Goal: Information Seeking & Learning: Learn about a topic

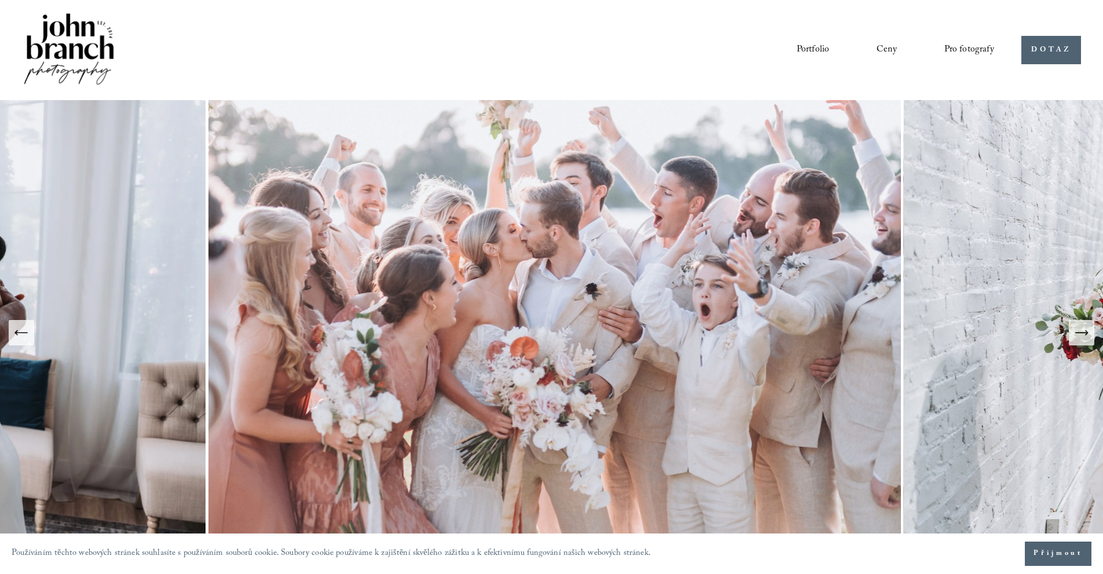
click at [0, 0] on font "Blog" at bounding box center [0, 0] width 0 height 0
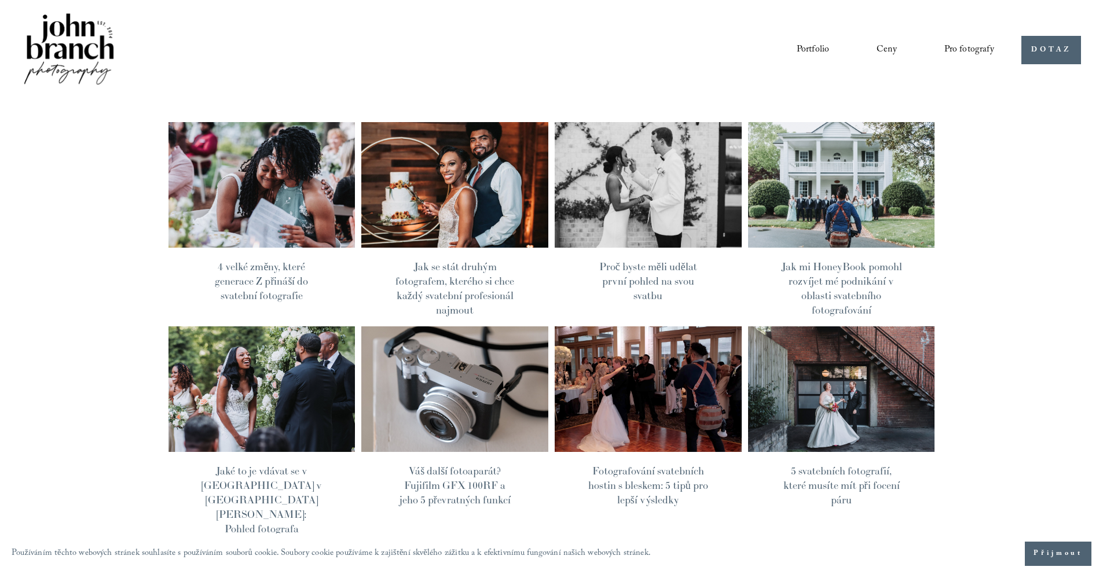
click at [809, 46] on font "Portfolio" at bounding box center [812, 50] width 32 height 16
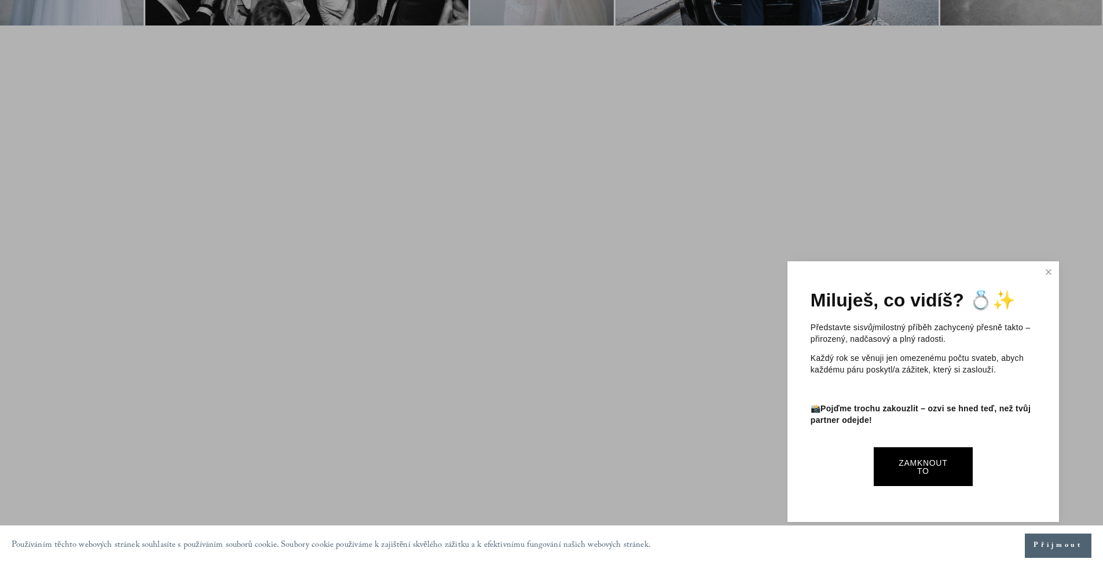
scroll to position [1139, 0]
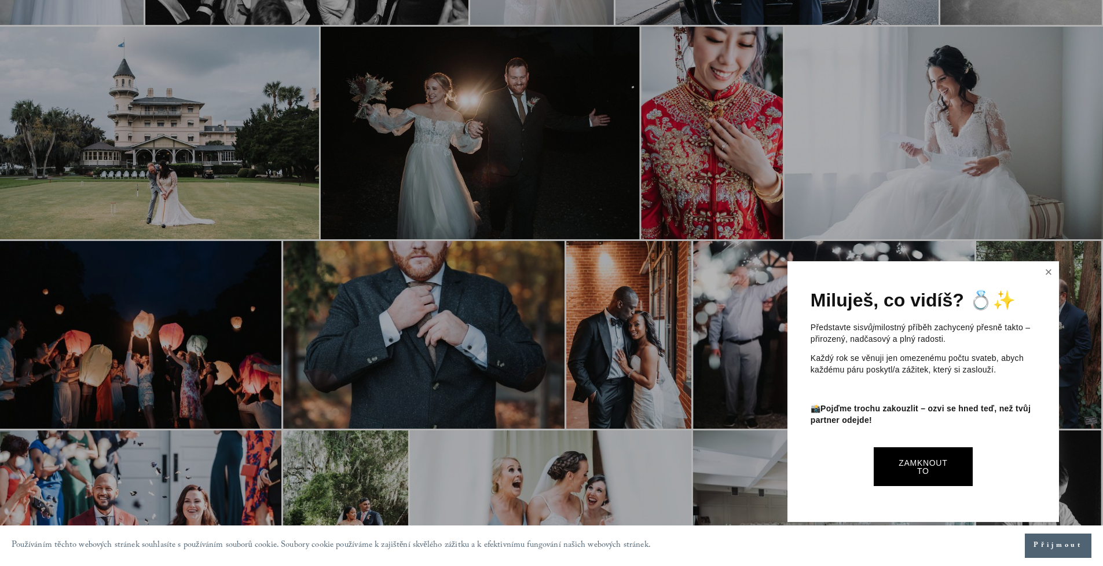
click at [1052, 273] on link "Blízko" at bounding box center [1048, 272] width 17 height 19
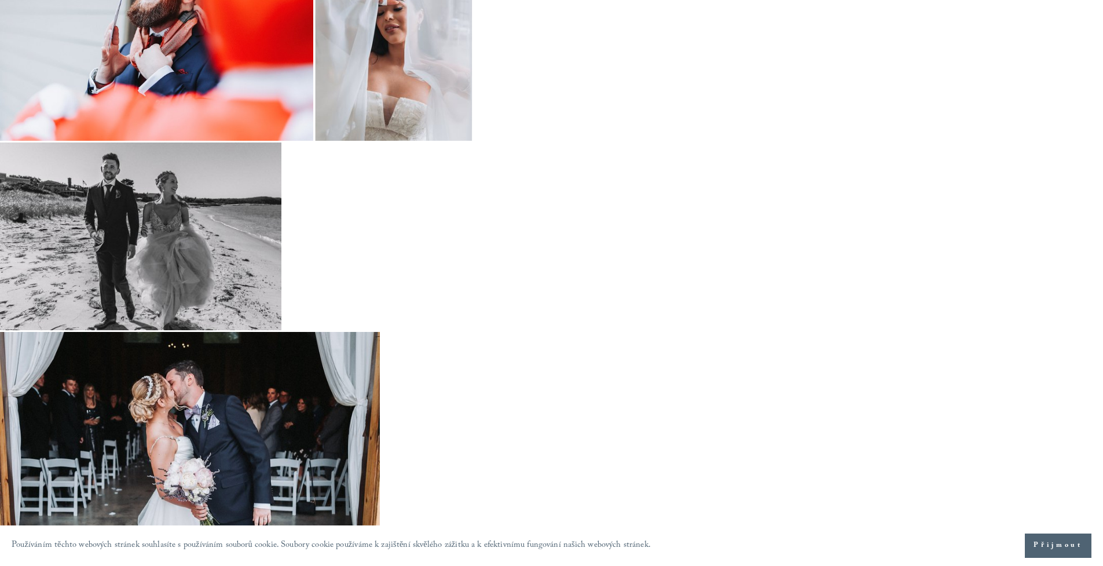
scroll to position [2315, 0]
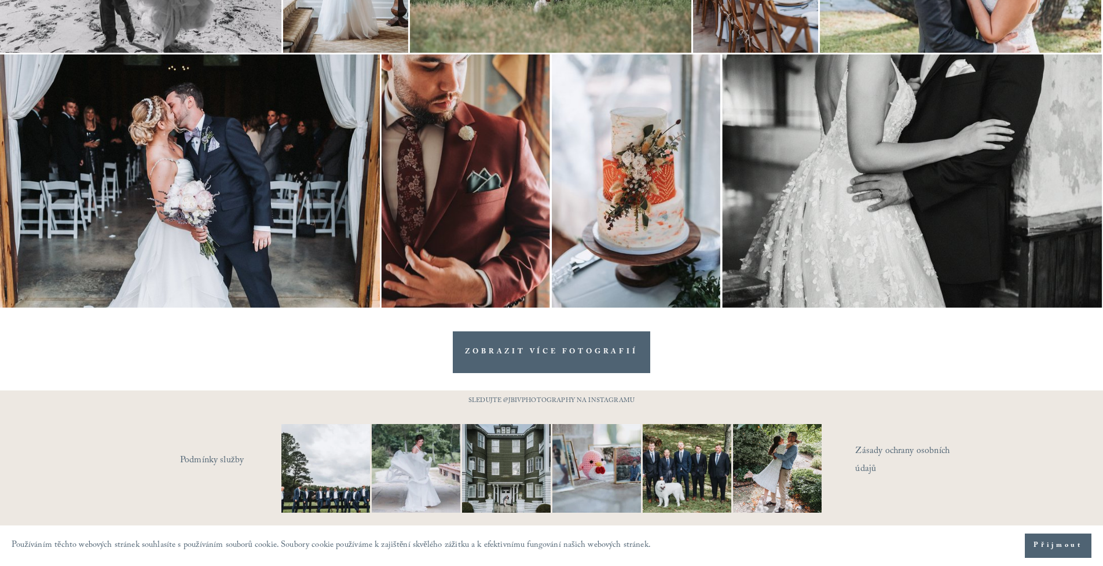
click at [566, 355] on font "ZOBRAZIT VÍCE FOTOGRAFIÍ" at bounding box center [551, 352] width 172 height 12
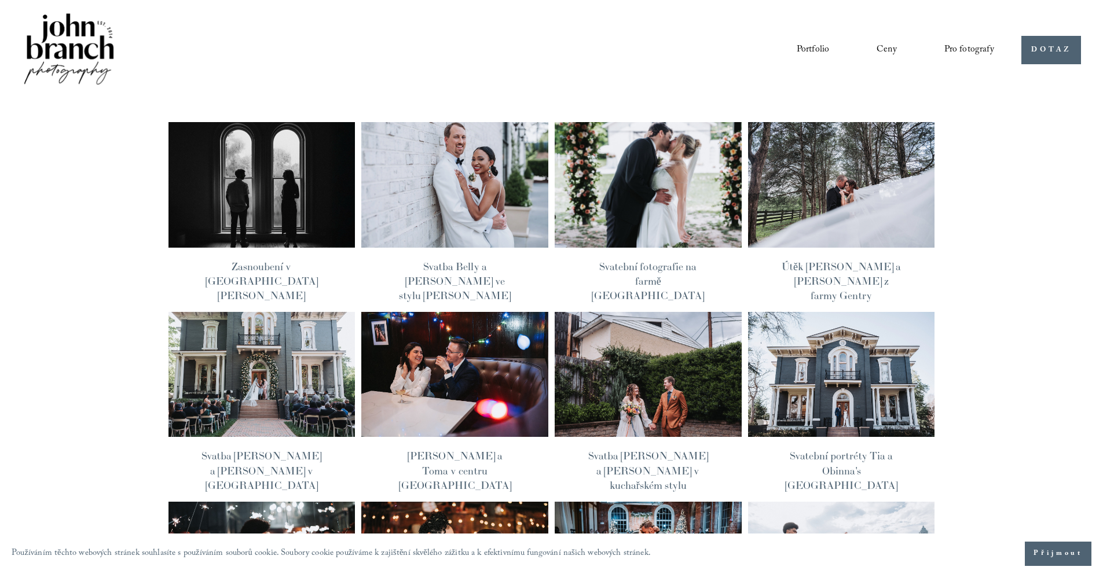
click at [837, 186] on img at bounding box center [841, 185] width 189 height 126
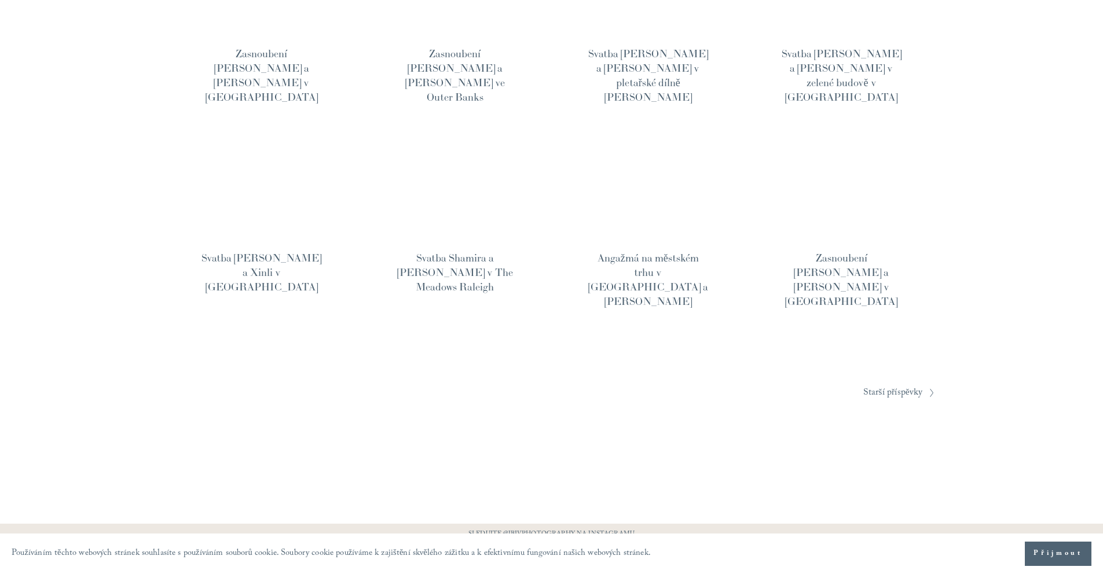
scroll to position [850, 0]
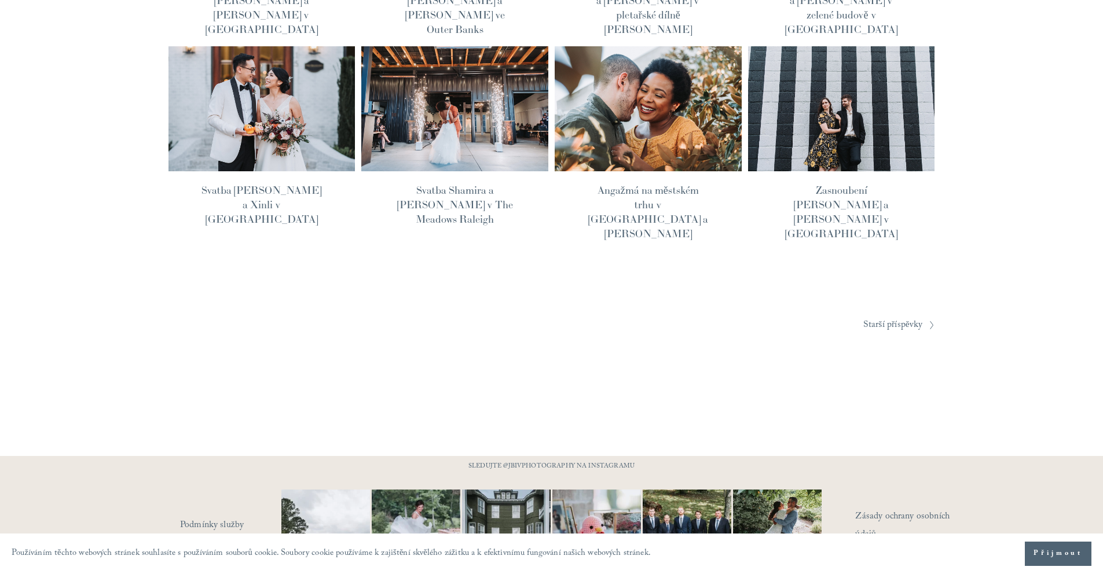
click at [893, 318] on font "Starší příspěvky" at bounding box center [893, 326] width 60 height 16
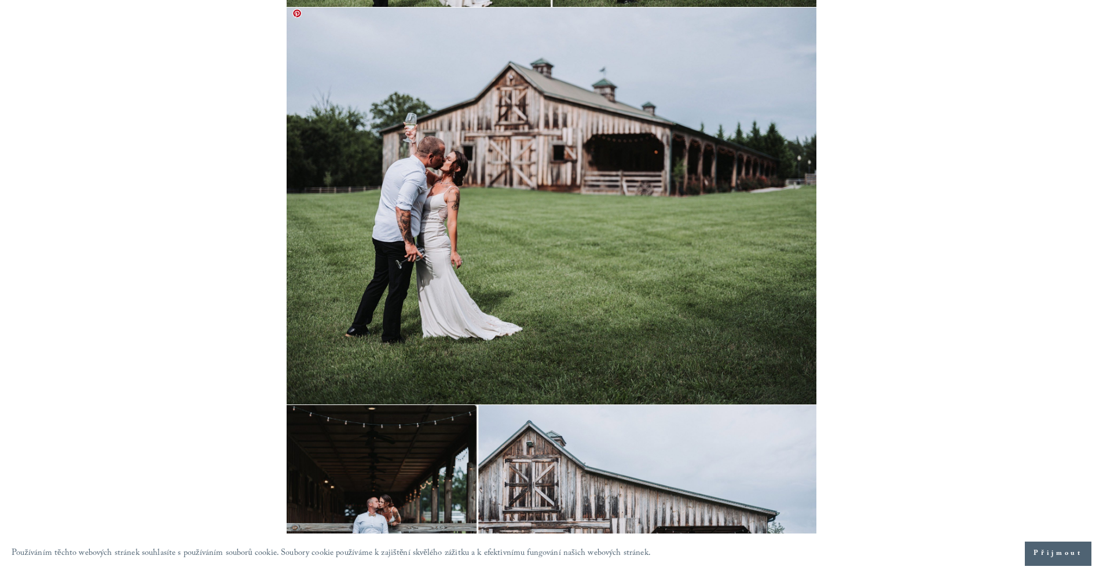
scroll to position [15643, 0]
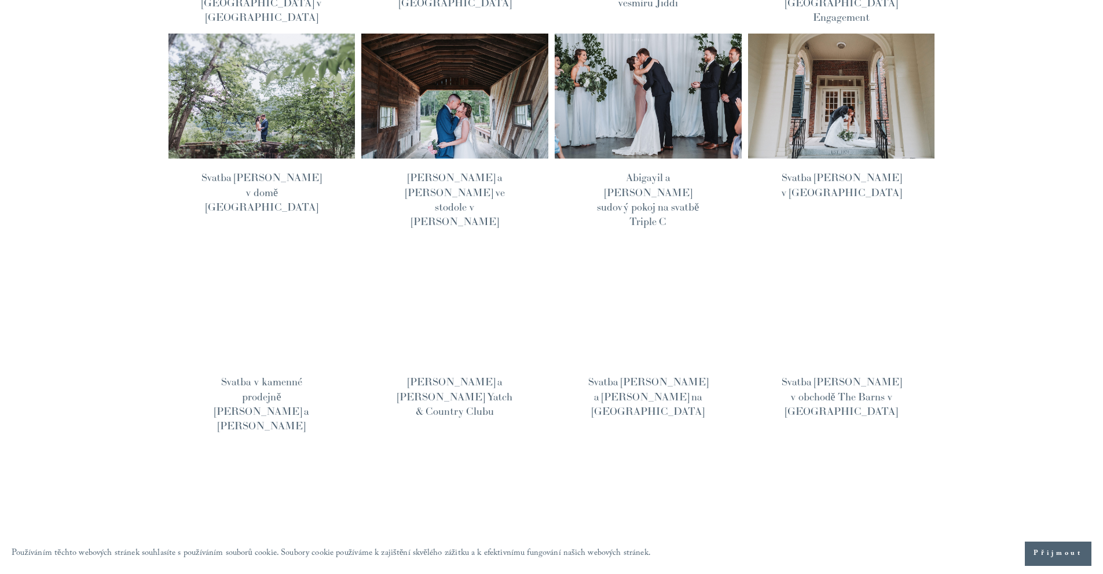
scroll to position [505, 0]
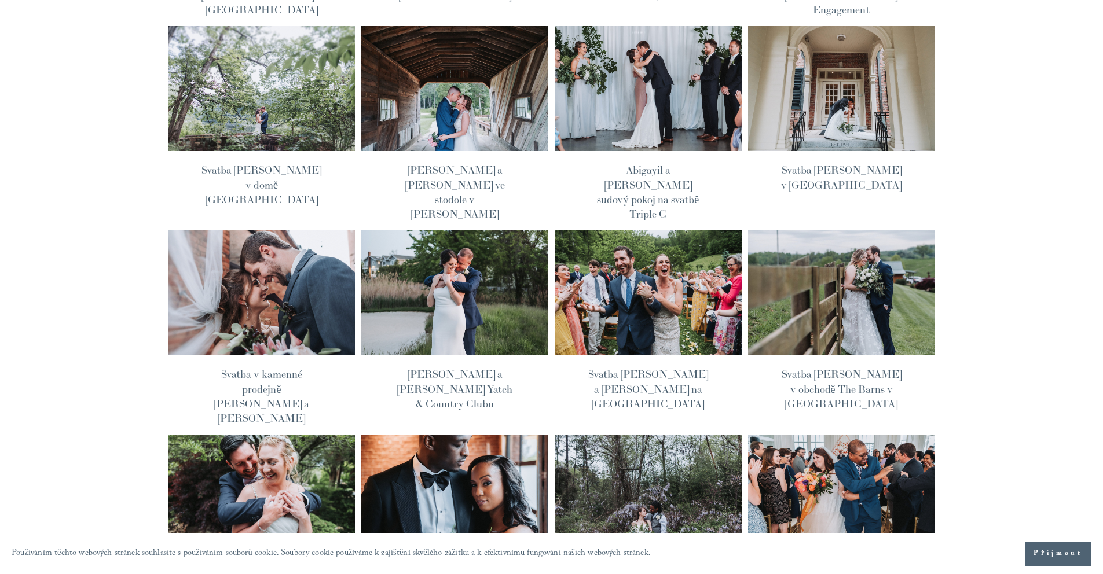
click at [491, 249] on img at bounding box center [455, 293] width 189 height 126
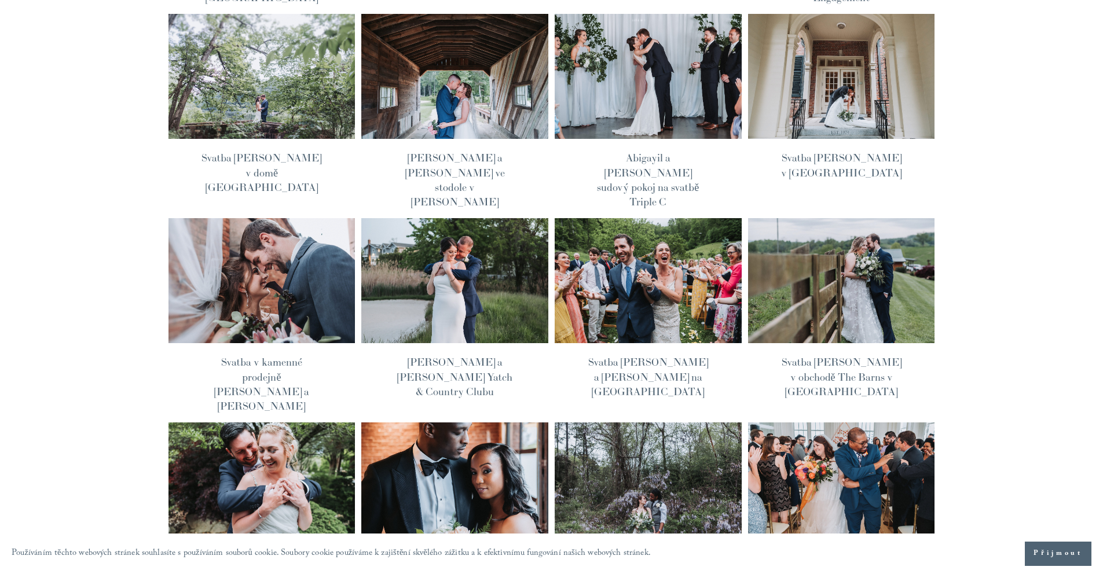
scroll to position [519, 0]
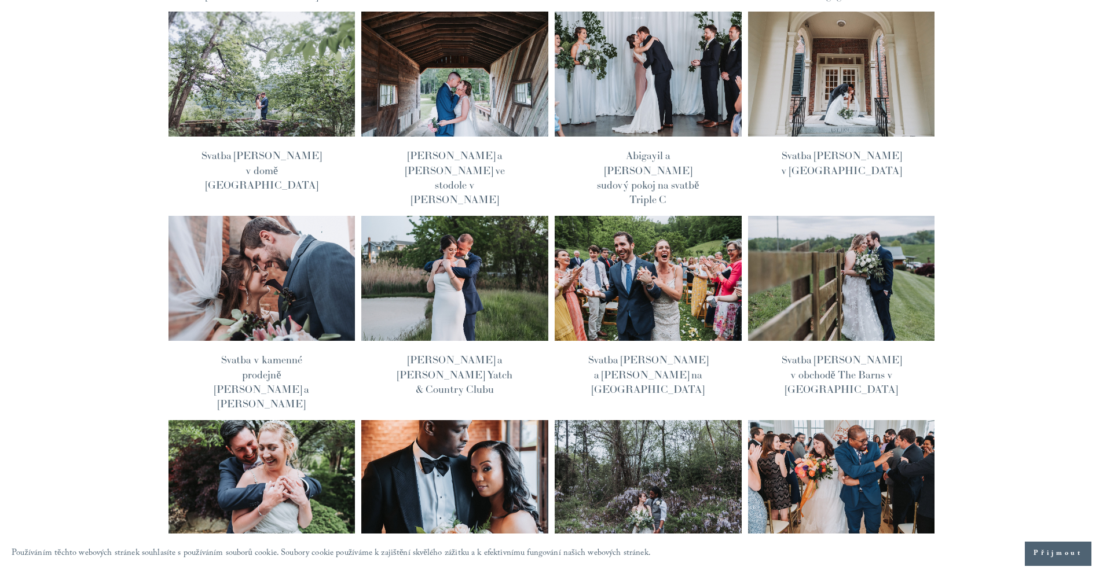
click at [664, 225] on img at bounding box center [647, 278] width 189 height 126
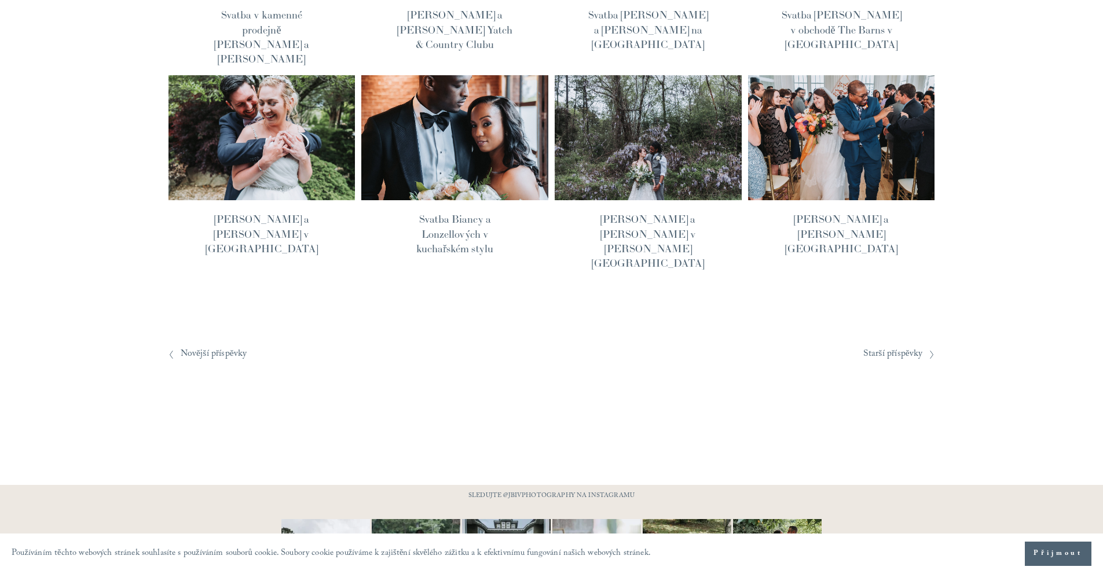
click at [913, 347] on font "Starší příspěvky" at bounding box center [893, 355] width 60 height 16
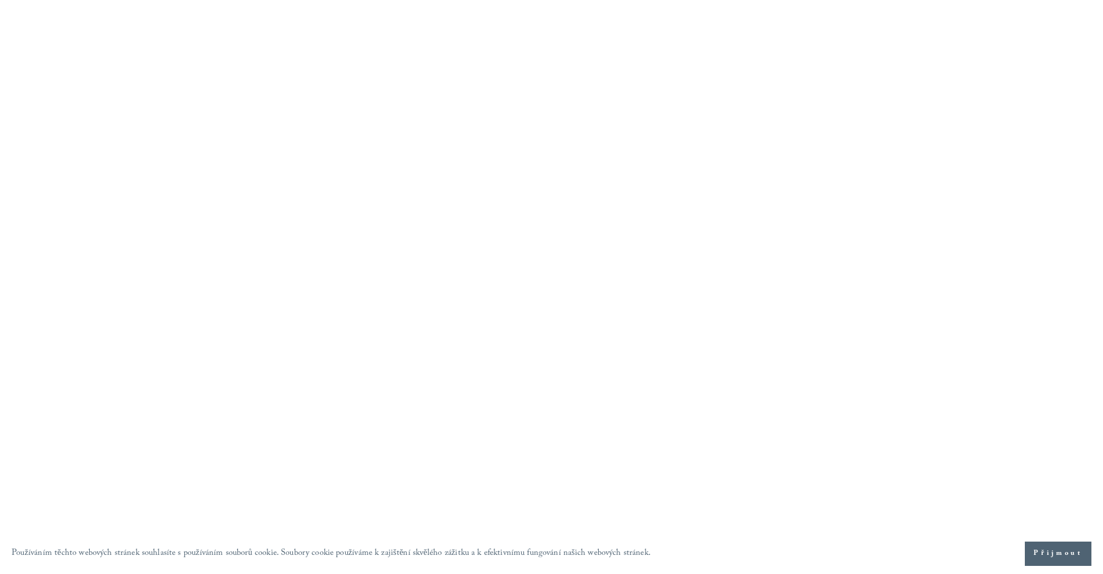
scroll to position [17171, 0]
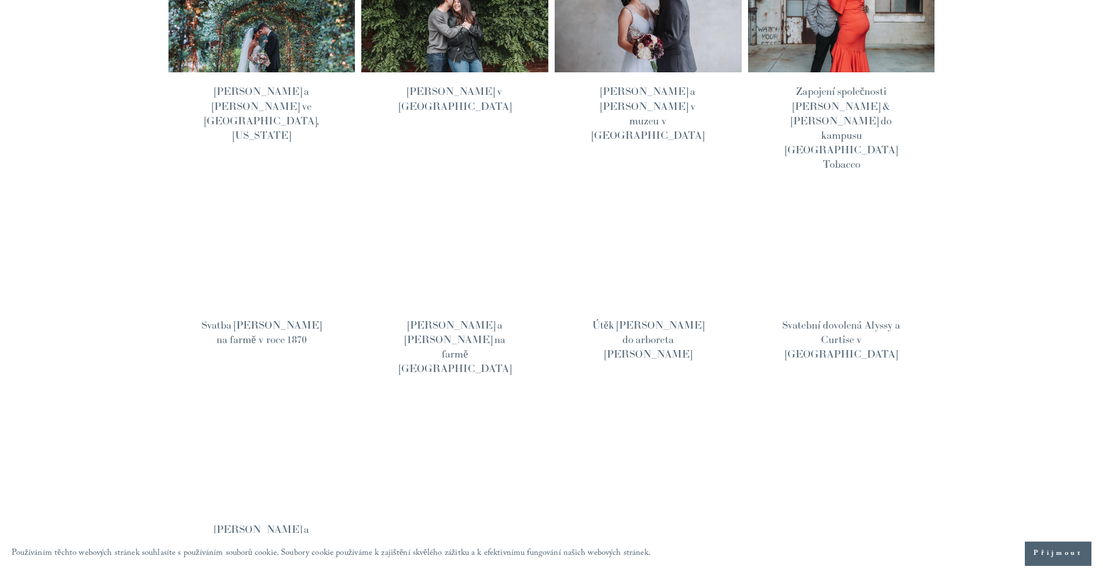
scroll to position [597, 0]
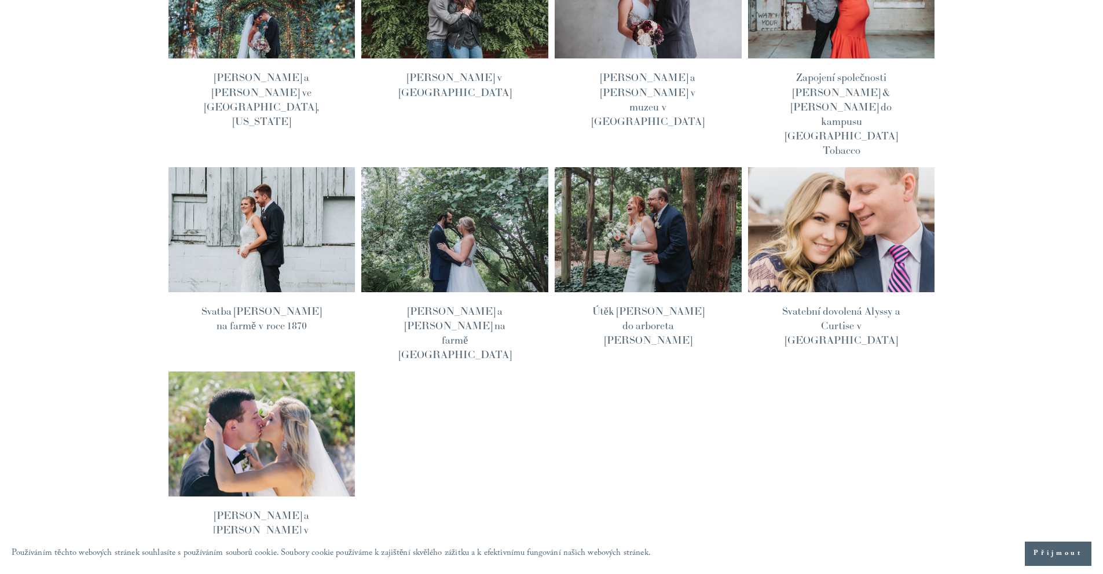
click at [293, 380] on img at bounding box center [261, 434] width 189 height 126
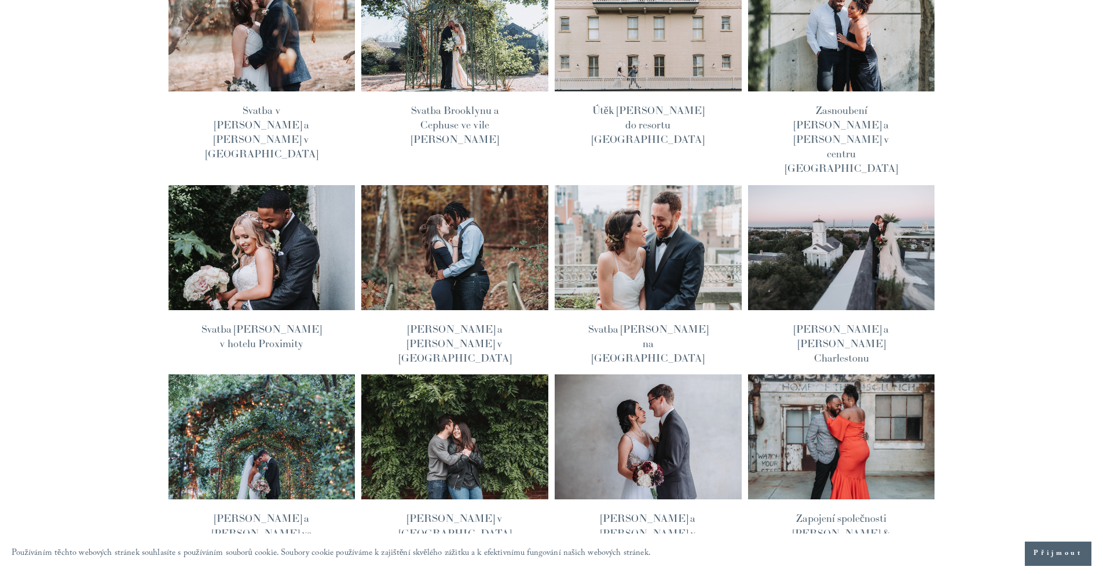
scroll to position [0, 0]
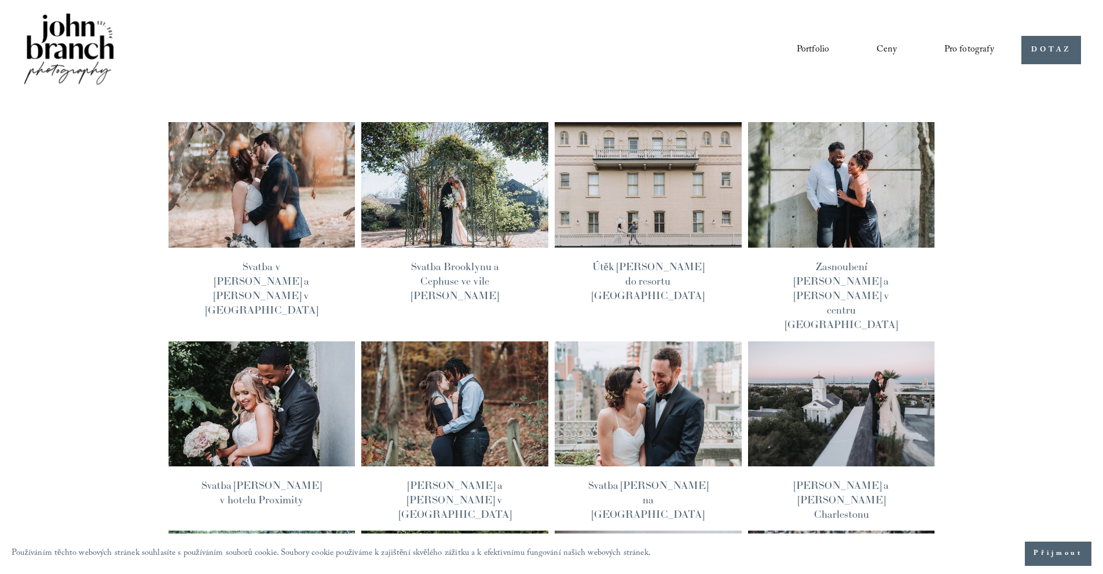
click at [827, 198] on img at bounding box center [841, 185] width 189 height 126
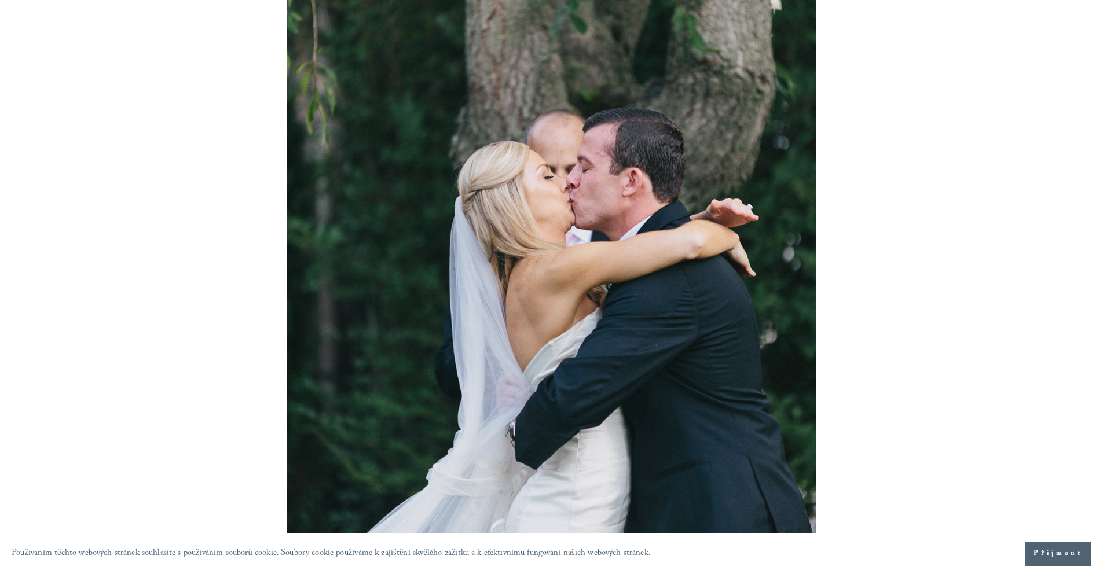
scroll to position [17154, 0]
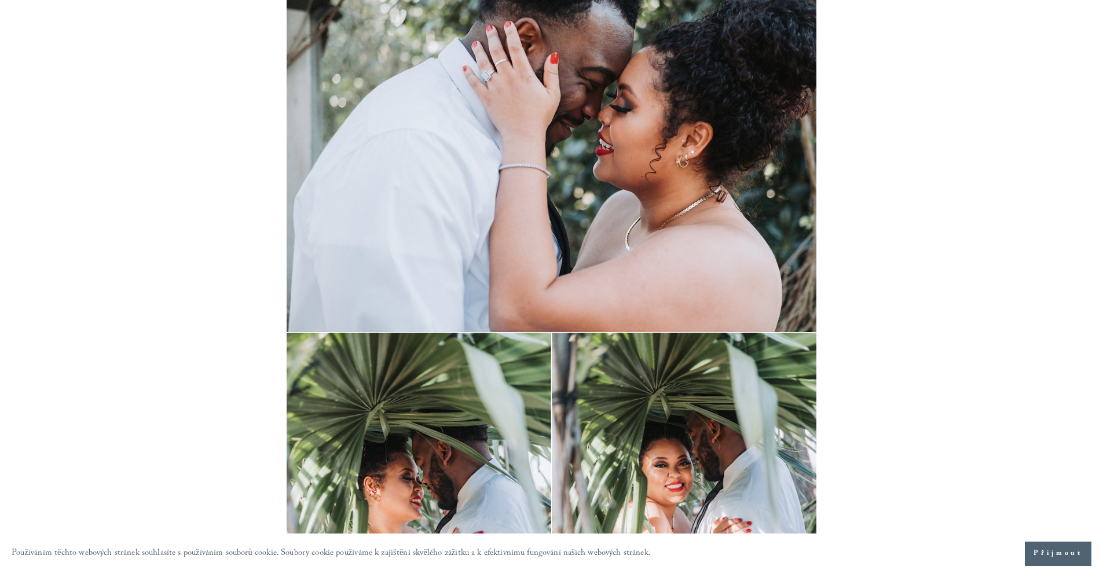
scroll to position [4088, 0]
